Goal: Task Accomplishment & Management: Complete application form

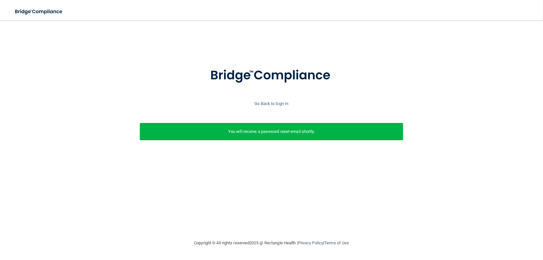
click at [282, 133] on p "You will receive a password reset email shortly." at bounding box center [272, 132] width 254 height 8
click at [285, 129] on p "You will receive a password reset email shortly." at bounding box center [272, 132] width 254 height 8
click at [346, 104] on div "Go Back to Sign In" at bounding box center [271, 104] width 546 height 8
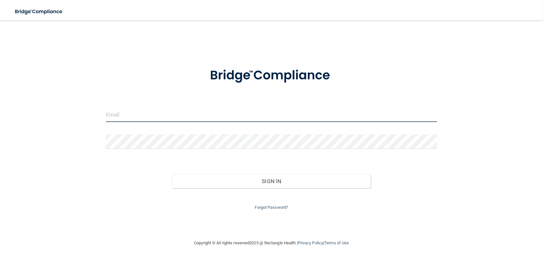
type input "[EMAIL_ADDRESS][DOMAIN_NAME]"
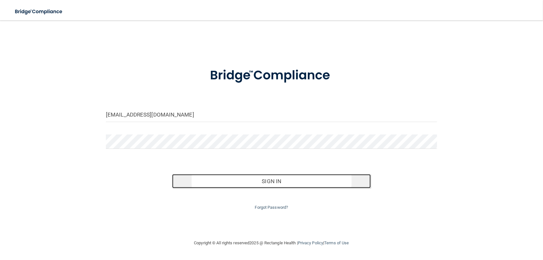
click at [272, 182] on button "Sign In" at bounding box center [271, 181] width 199 height 14
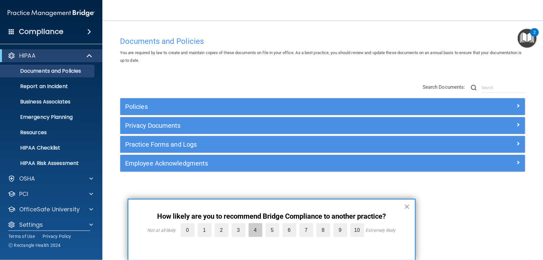
drag, startPoint x: 250, startPoint y: 229, endPoint x: 252, endPoint y: 235, distance: 5.7
click at [252, 235] on label "4" at bounding box center [256, 230] width 14 height 14
click at [241, 225] on input "4" at bounding box center [241, 225] width 0 height 0
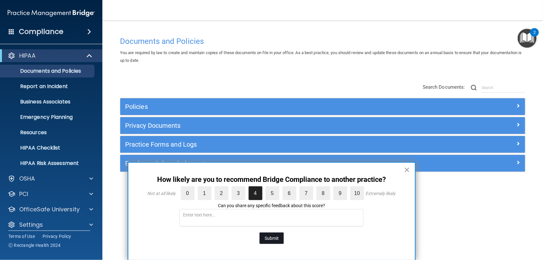
click at [270, 237] on button "Submit" at bounding box center [272, 238] width 24 height 12
